Goal: Task Accomplishment & Management: Use online tool/utility

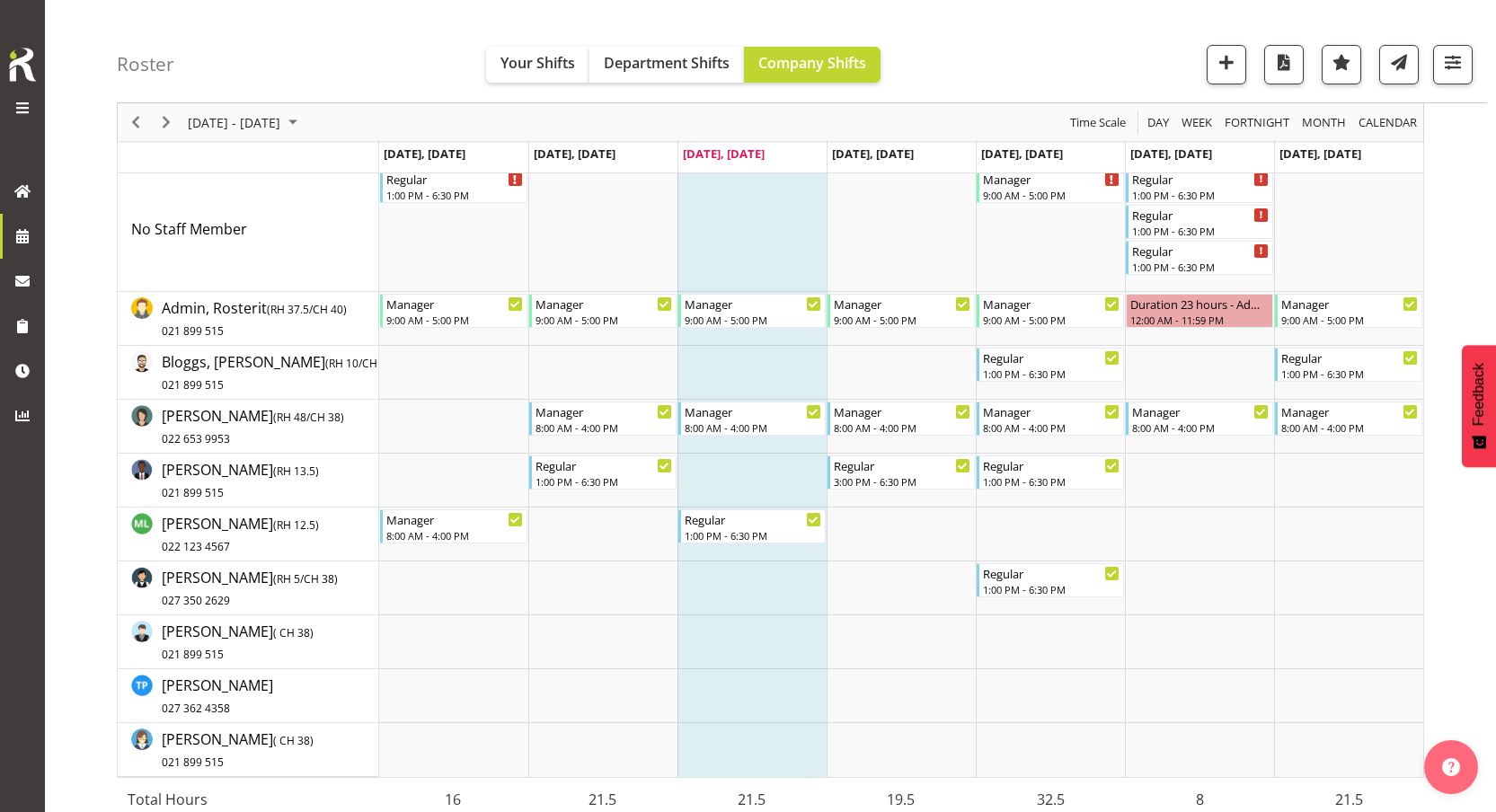
scroll to position [90, 0]
click at [1156, 128] on span "Day" at bounding box center [1159, 122] width 25 height 23
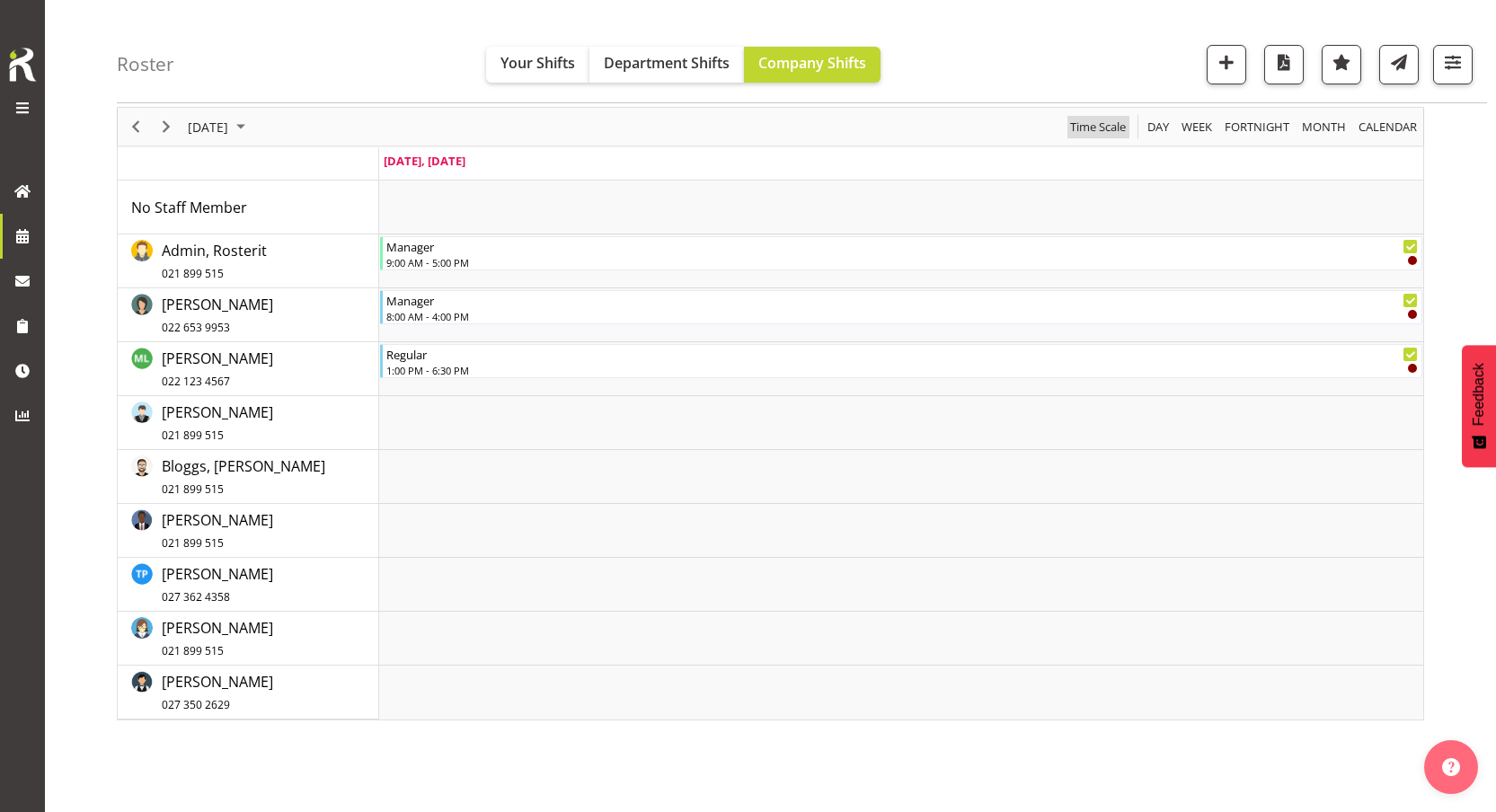
click at [1095, 128] on span "Time Scale" at bounding box center [1098, 127] width 59 height 23
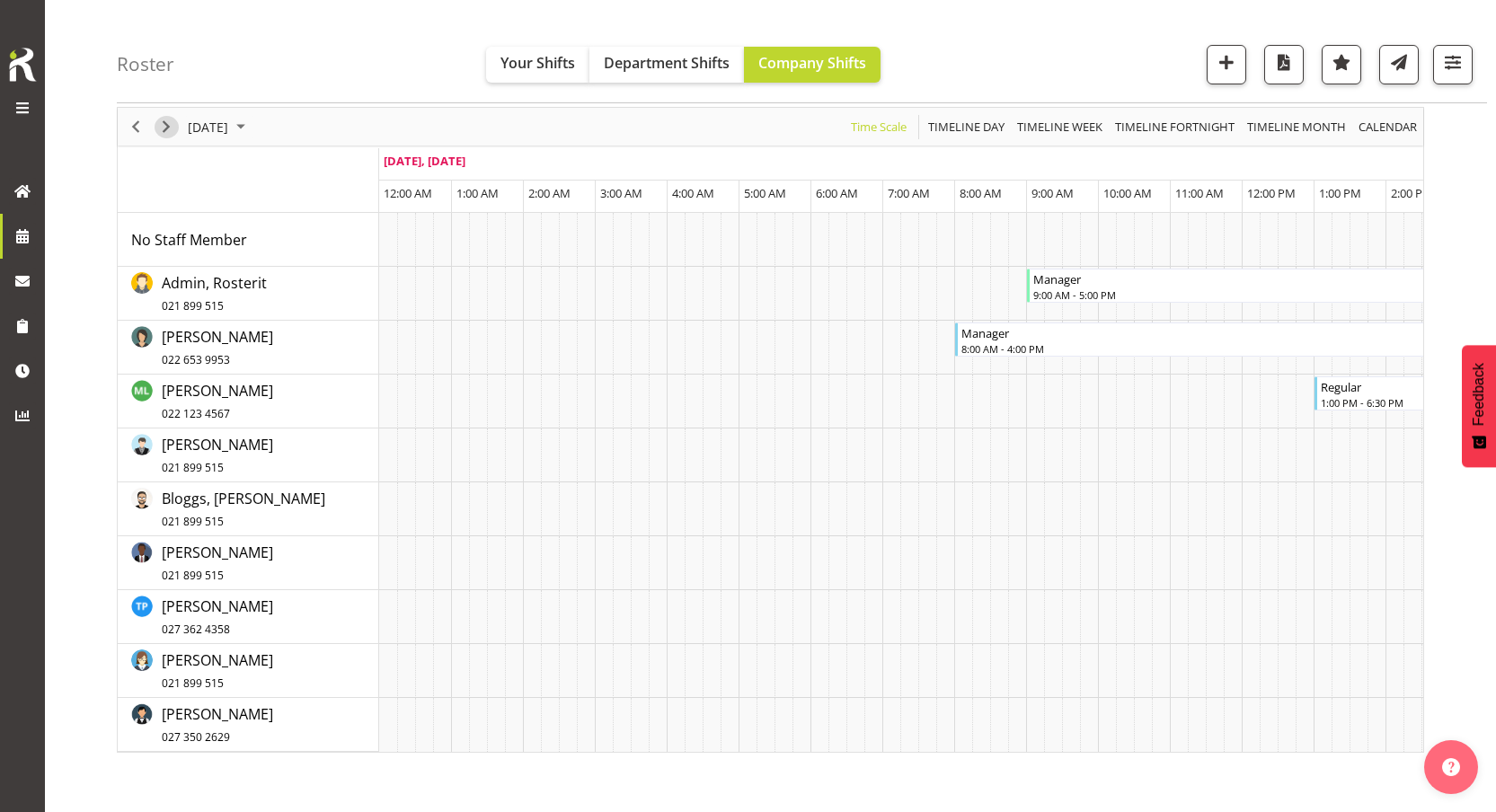
click at [174, 133] on span "Next" at bounding box center [166, 127] width 22 height 23
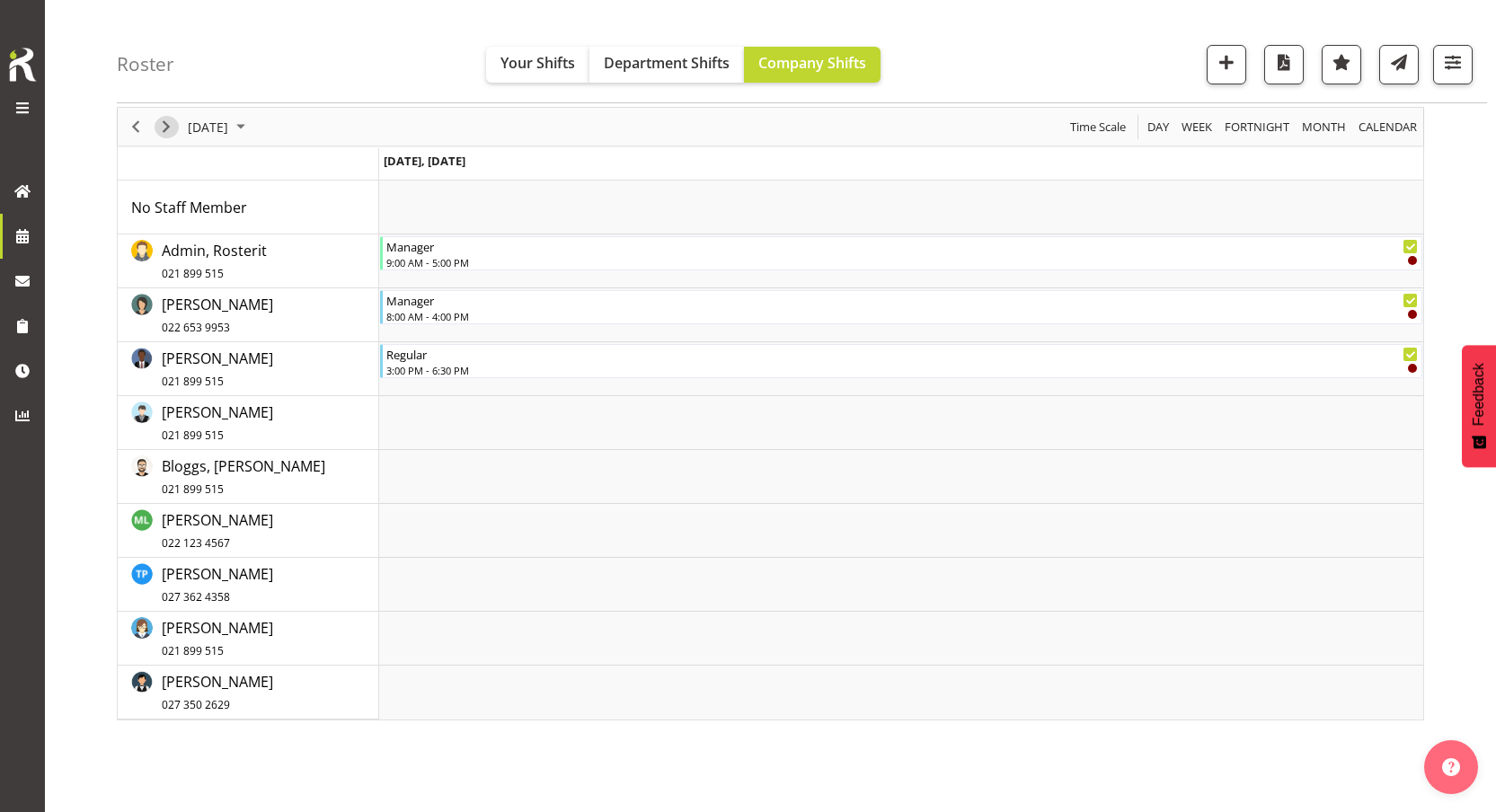
click at [164, 133] on span "Next" at bounding box center [166, 127] width 22 height 23
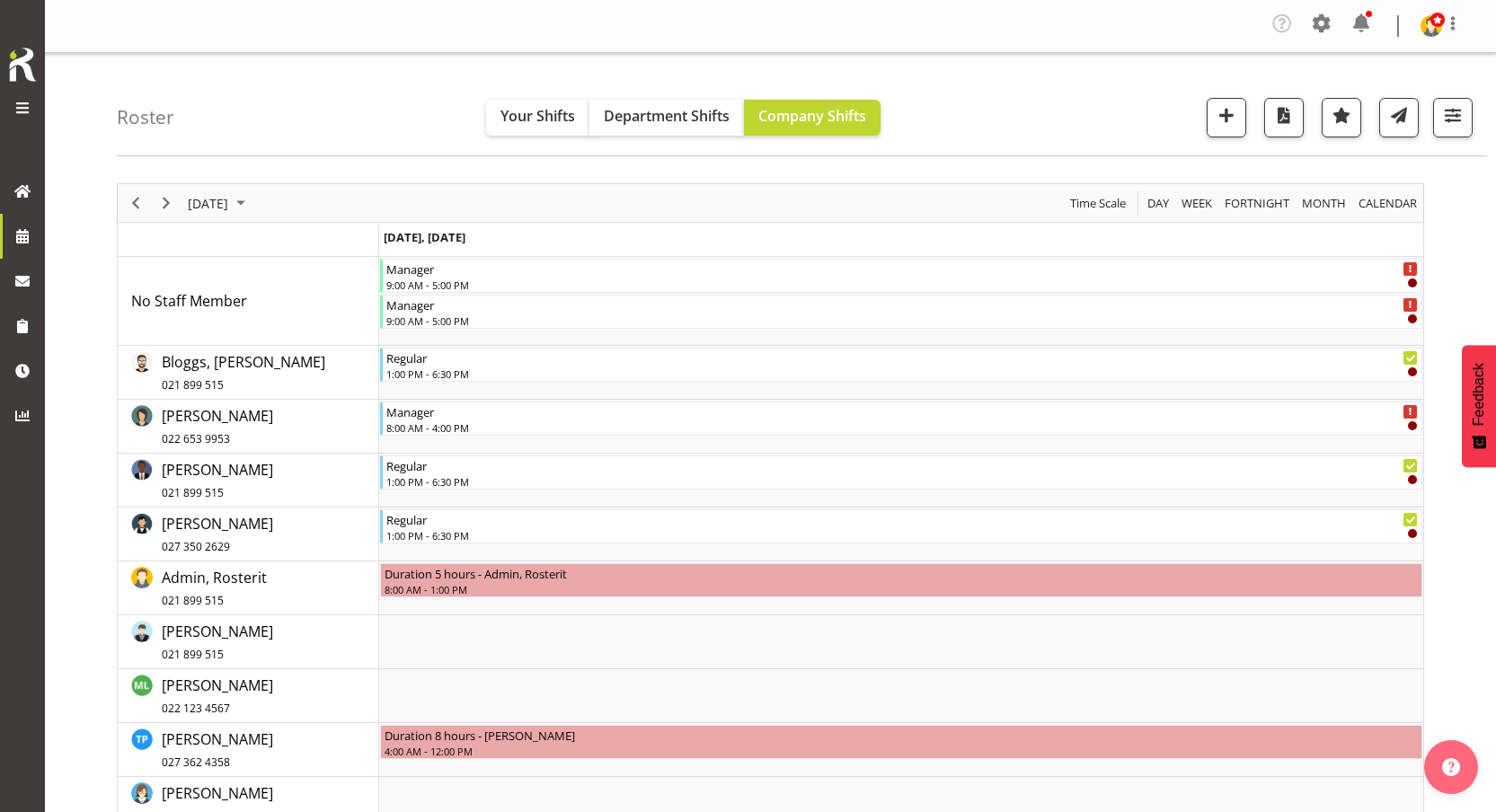
scroll to position [76, 0]
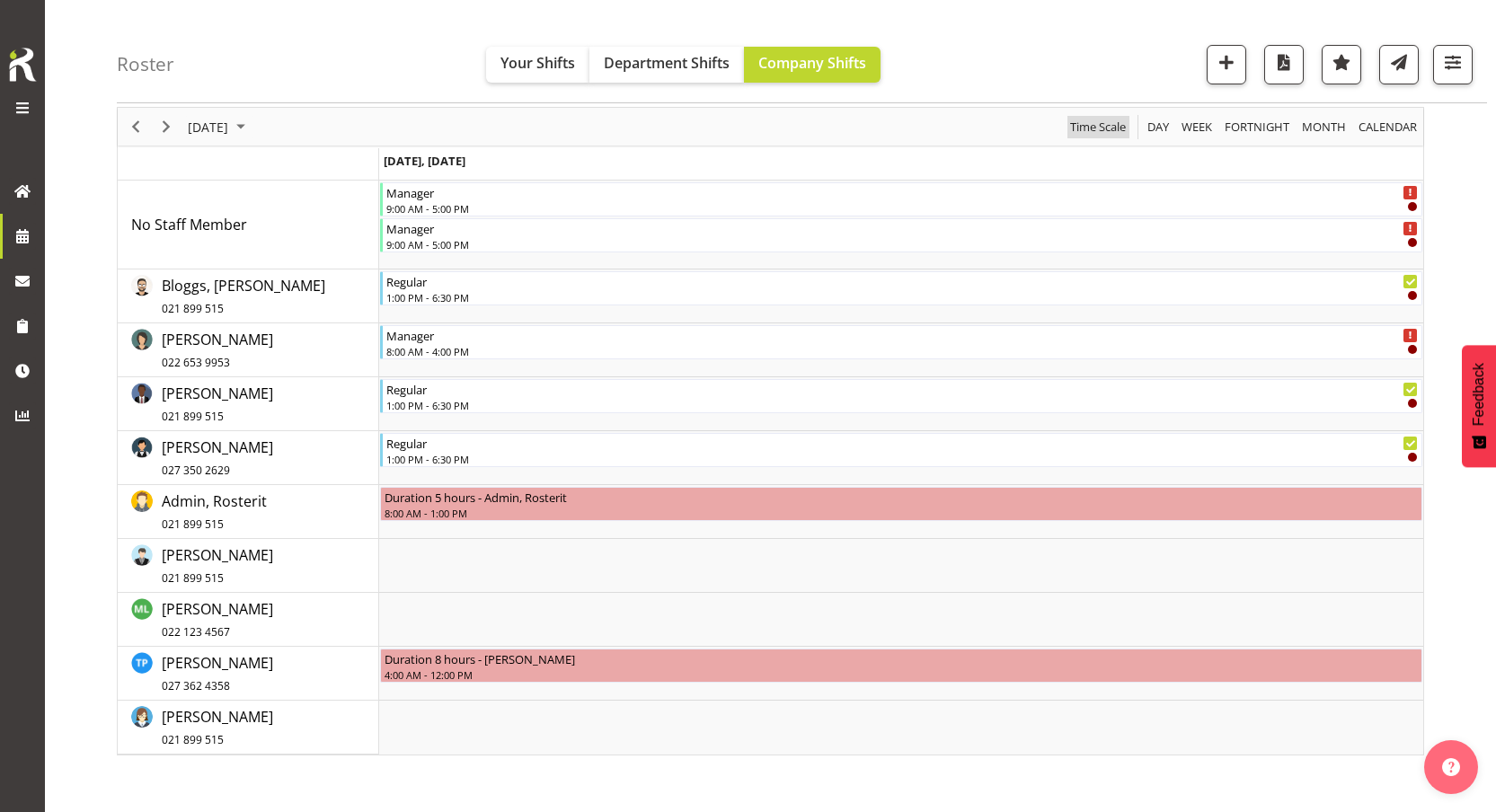
click at [1105, 125] on span "Time Scale" at bounding box center [1098, 127] width 59 height 23
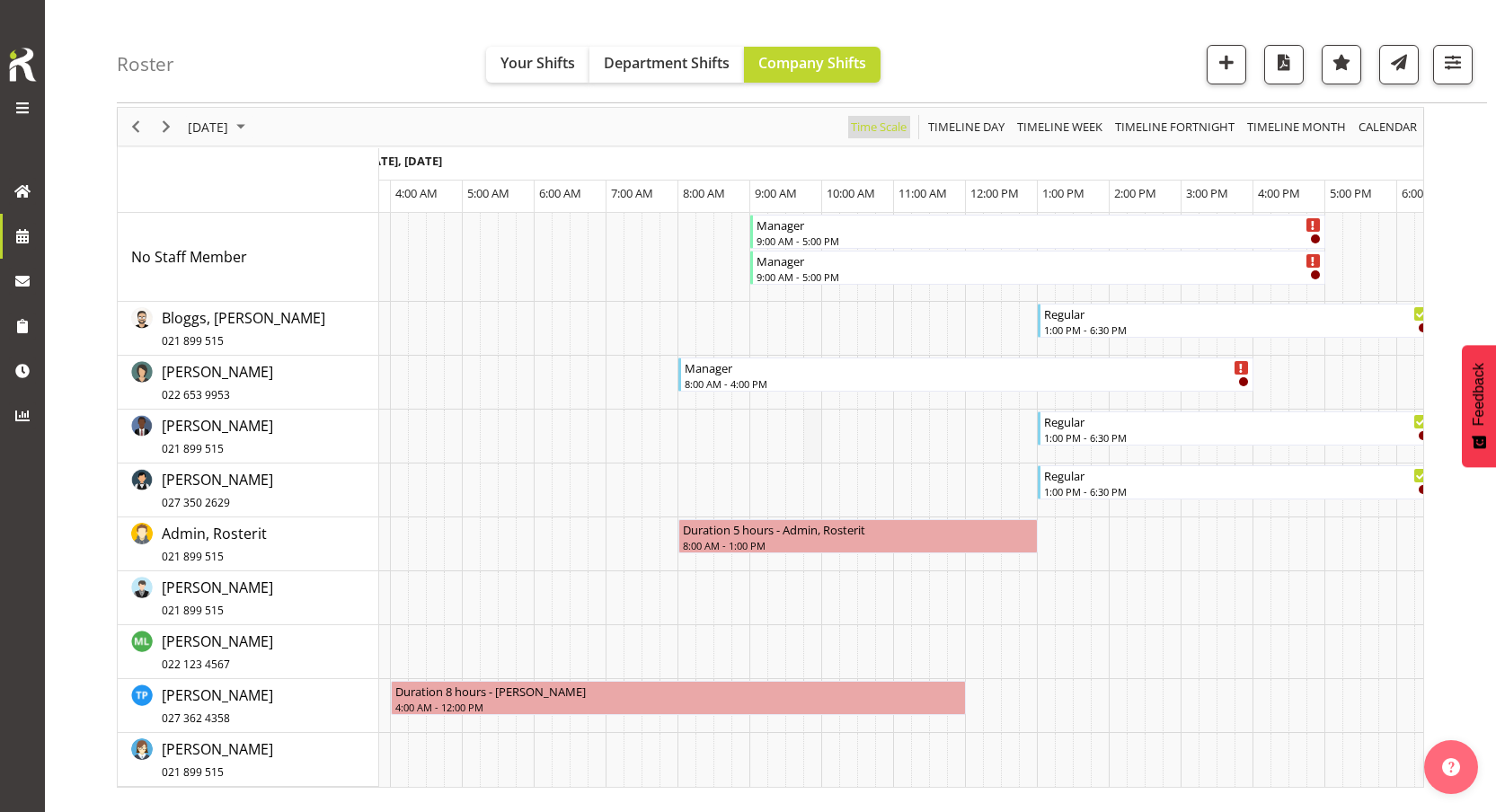
scroll to position [0, 0]
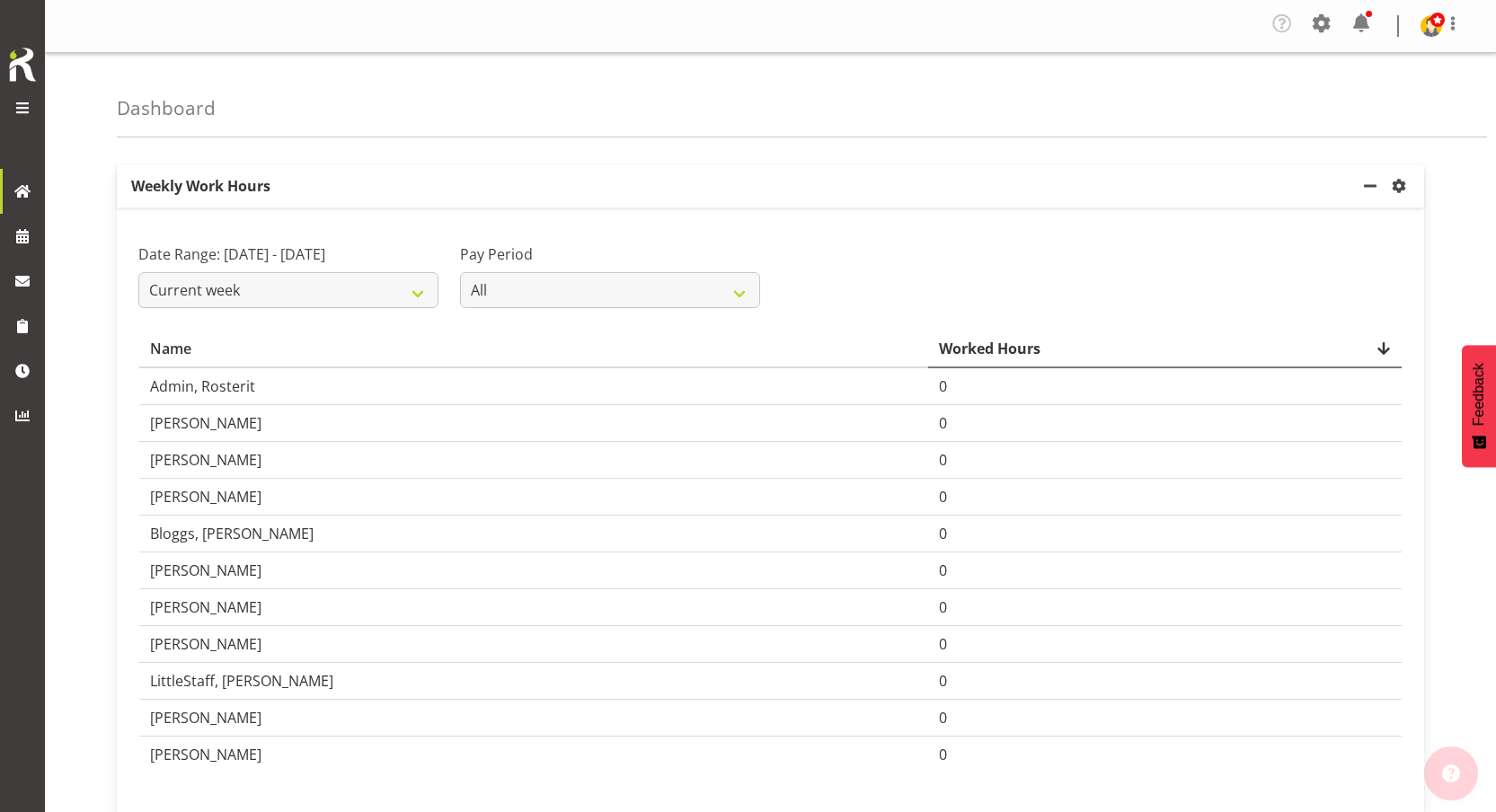
click at [29, 100] on span at bounding box center [23, 108] width 22 height 22
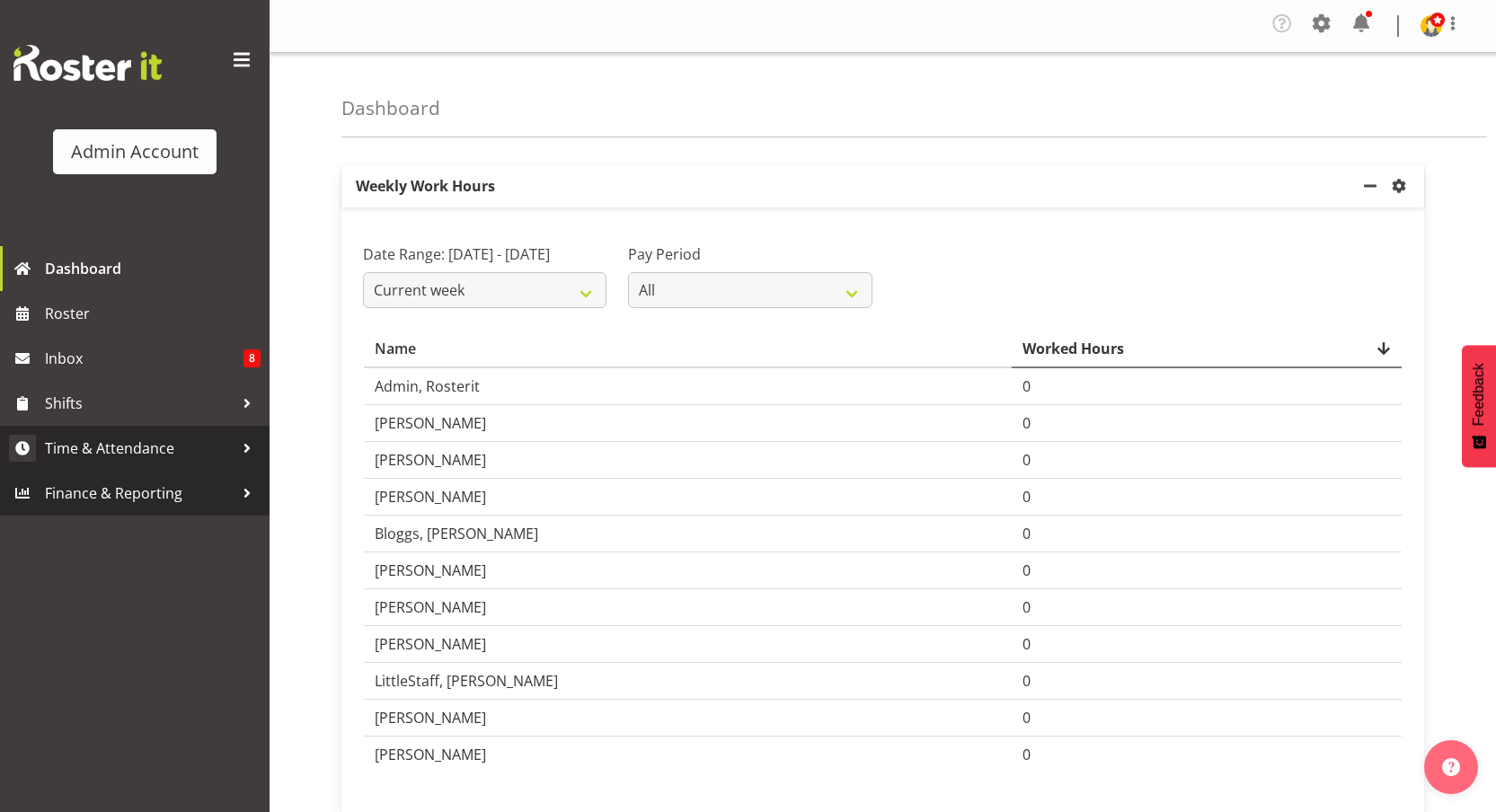
click at [150, 448] on span "Time & Attendance" at bounding box center [140, 448] width 189 height 27
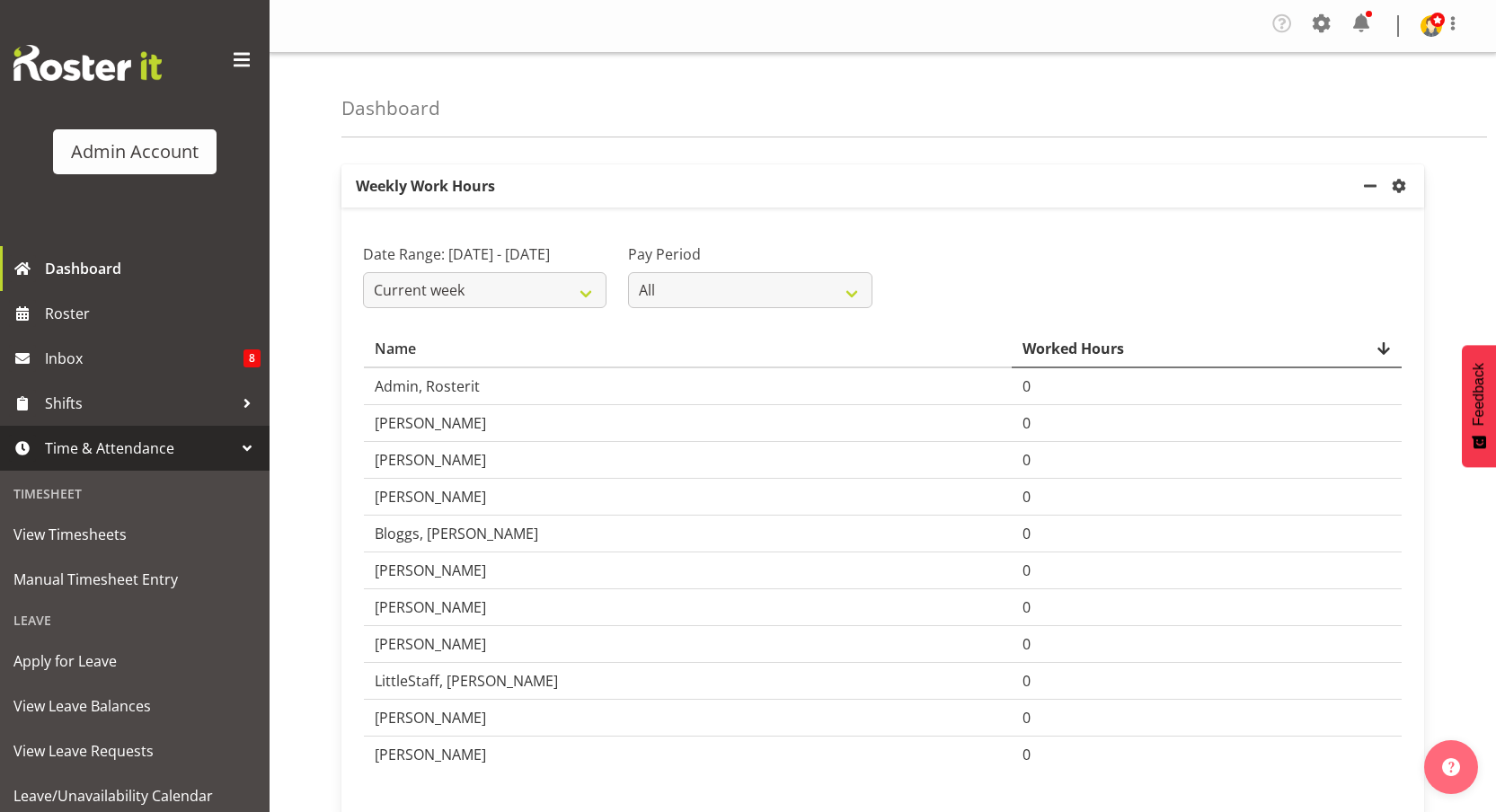
click at [150, 448] on span "Time & Attendance" at bounding box center [140, 448] width 189 height 27
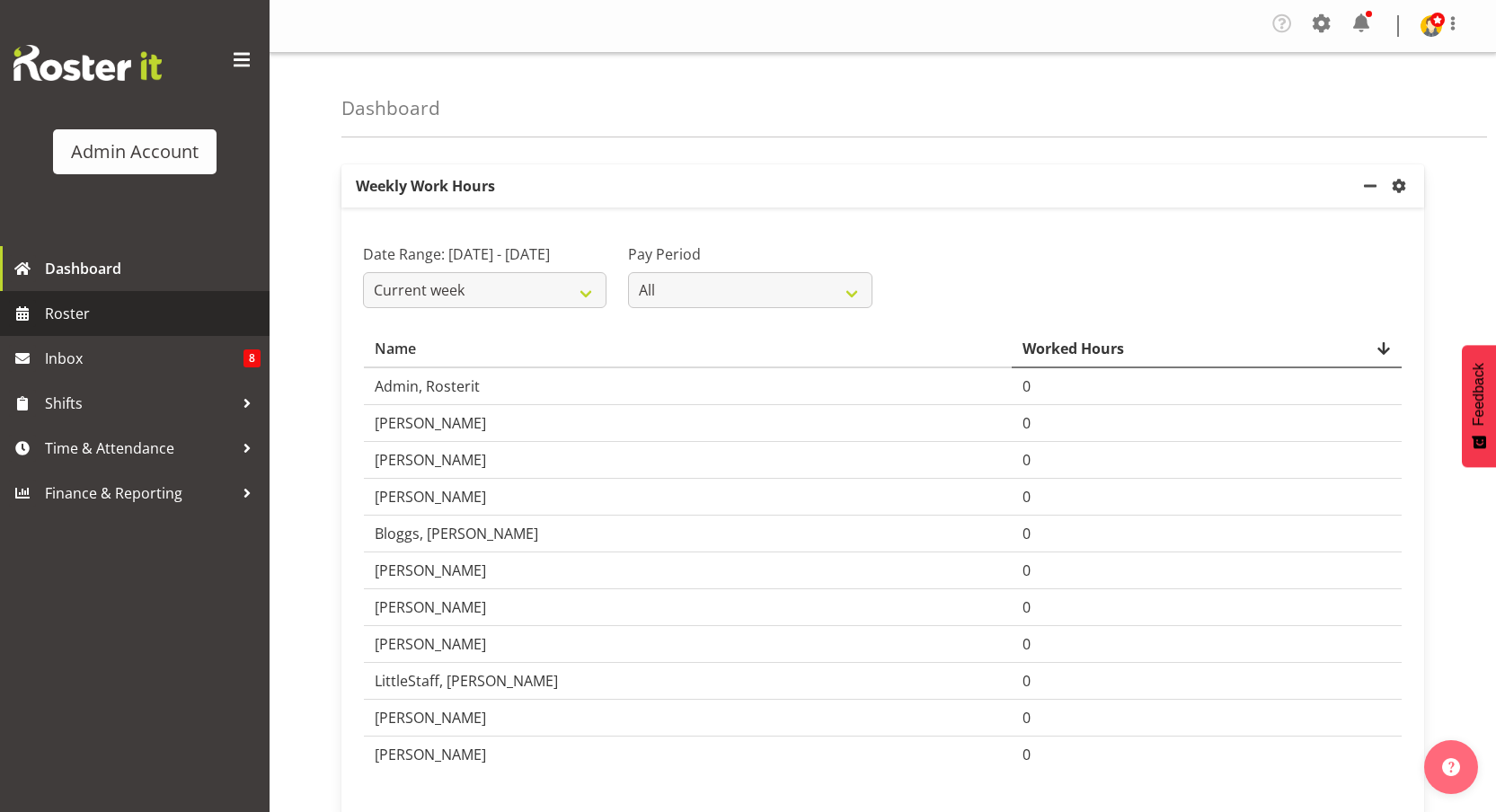
click at [114, 329] on link "Roster" at bounding box center [134, 314] width 269 height 45
